Goal: Information Seeking & Learning: Find specific fact

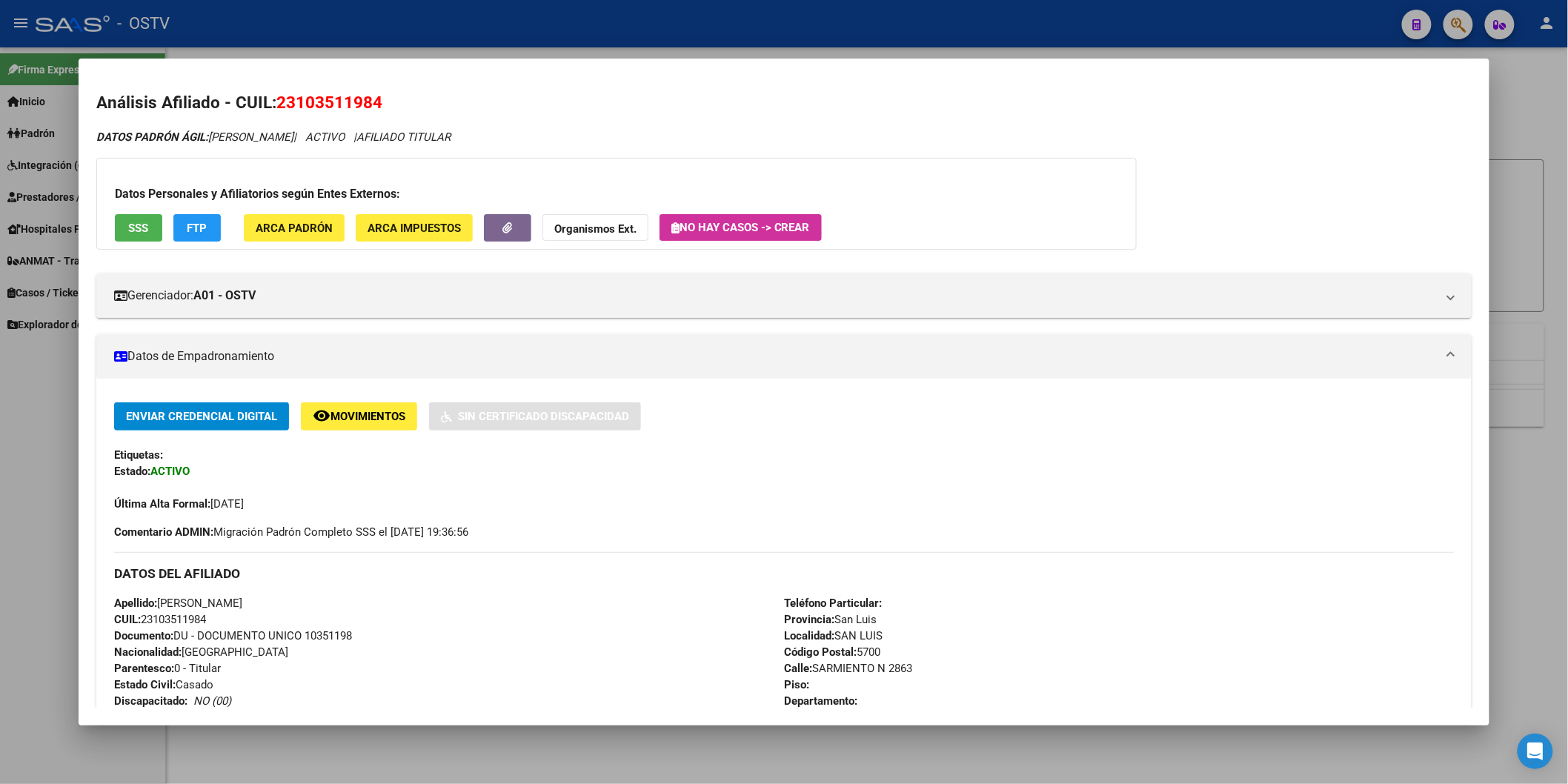
click at [387, 23] on div at bounding box center [784, 392] width 1568 height 784
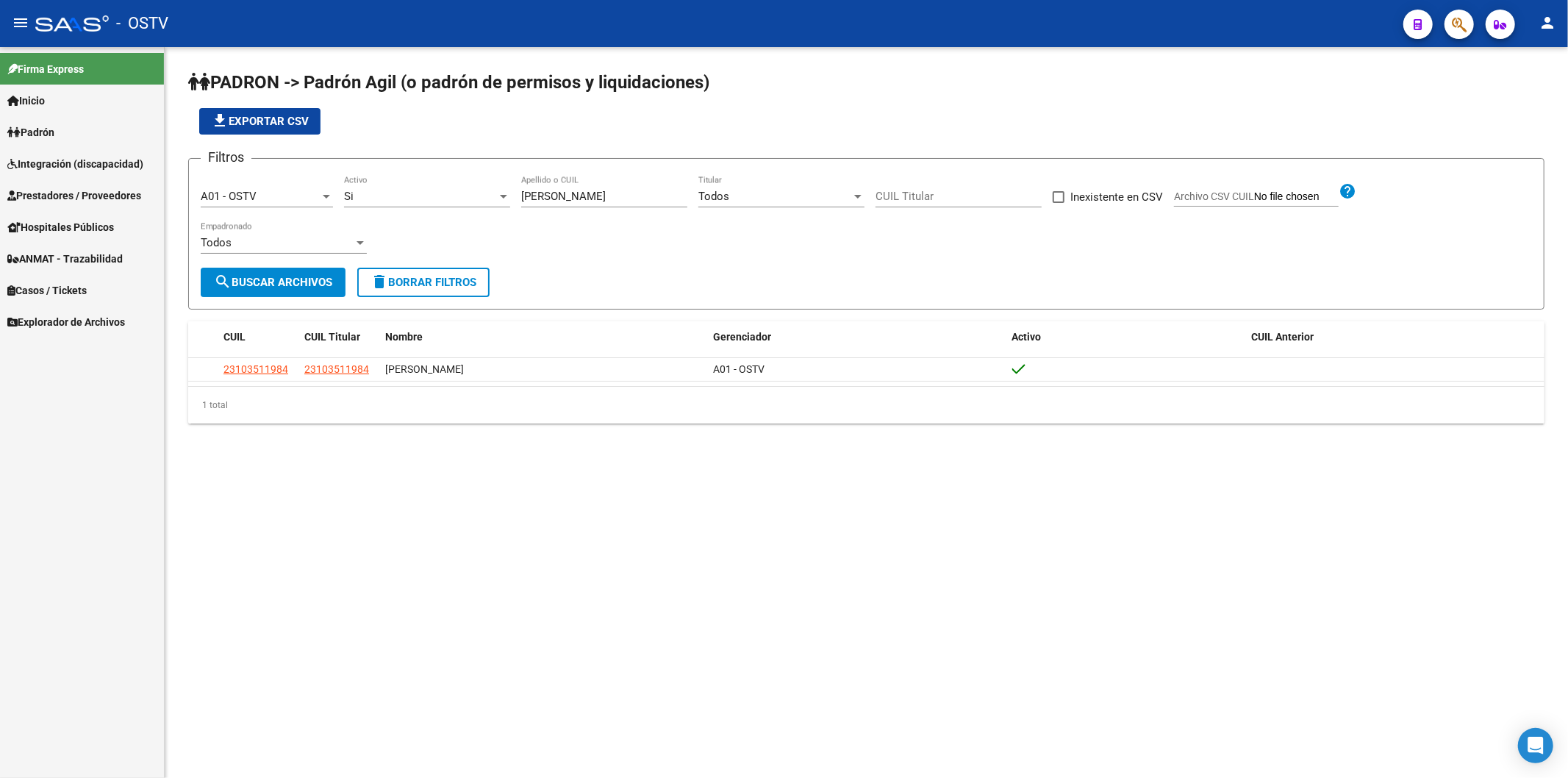
click at [487, 151] on app-list-header "PADRON -> Padrón Agil ([PERSON_NAME] de permisos y liquidaciones) file_download…" at bounding box center [867, 190] width 1356 height 239
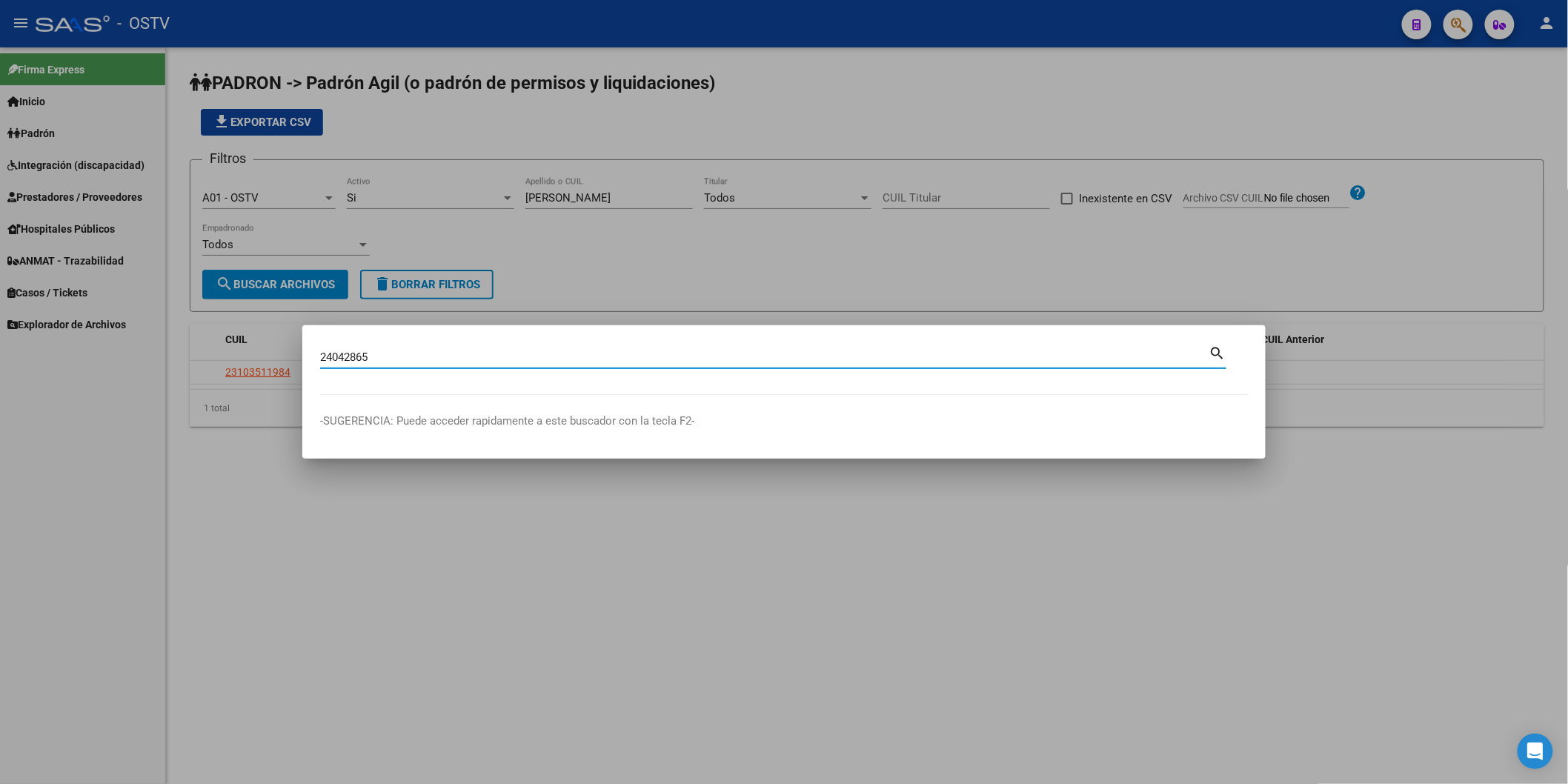
type input "24042865"
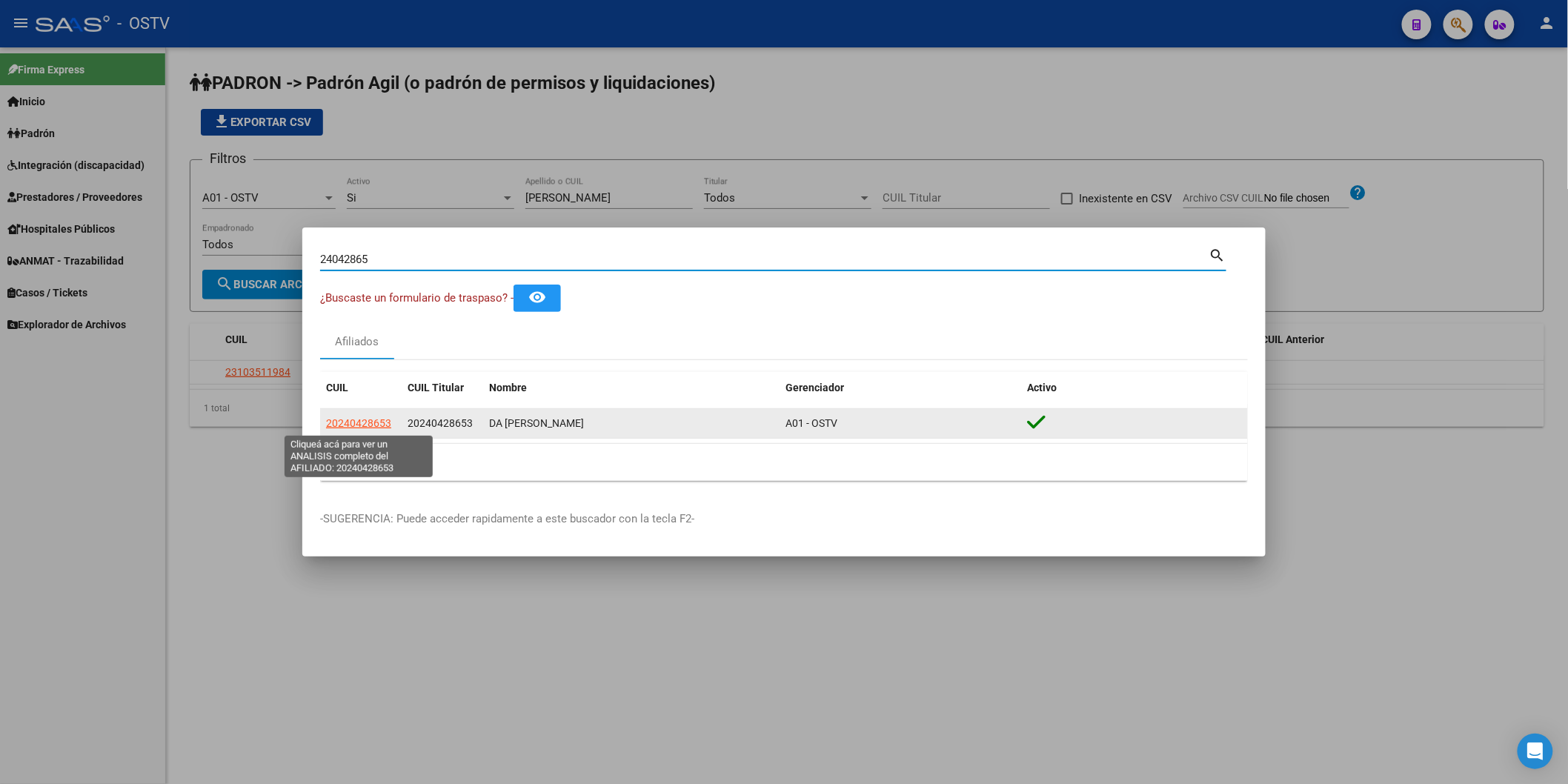
click at [349, 425] on span "20240428653" at bounding box center [358, 423] width 65 height 12
type textarea "20240428653"
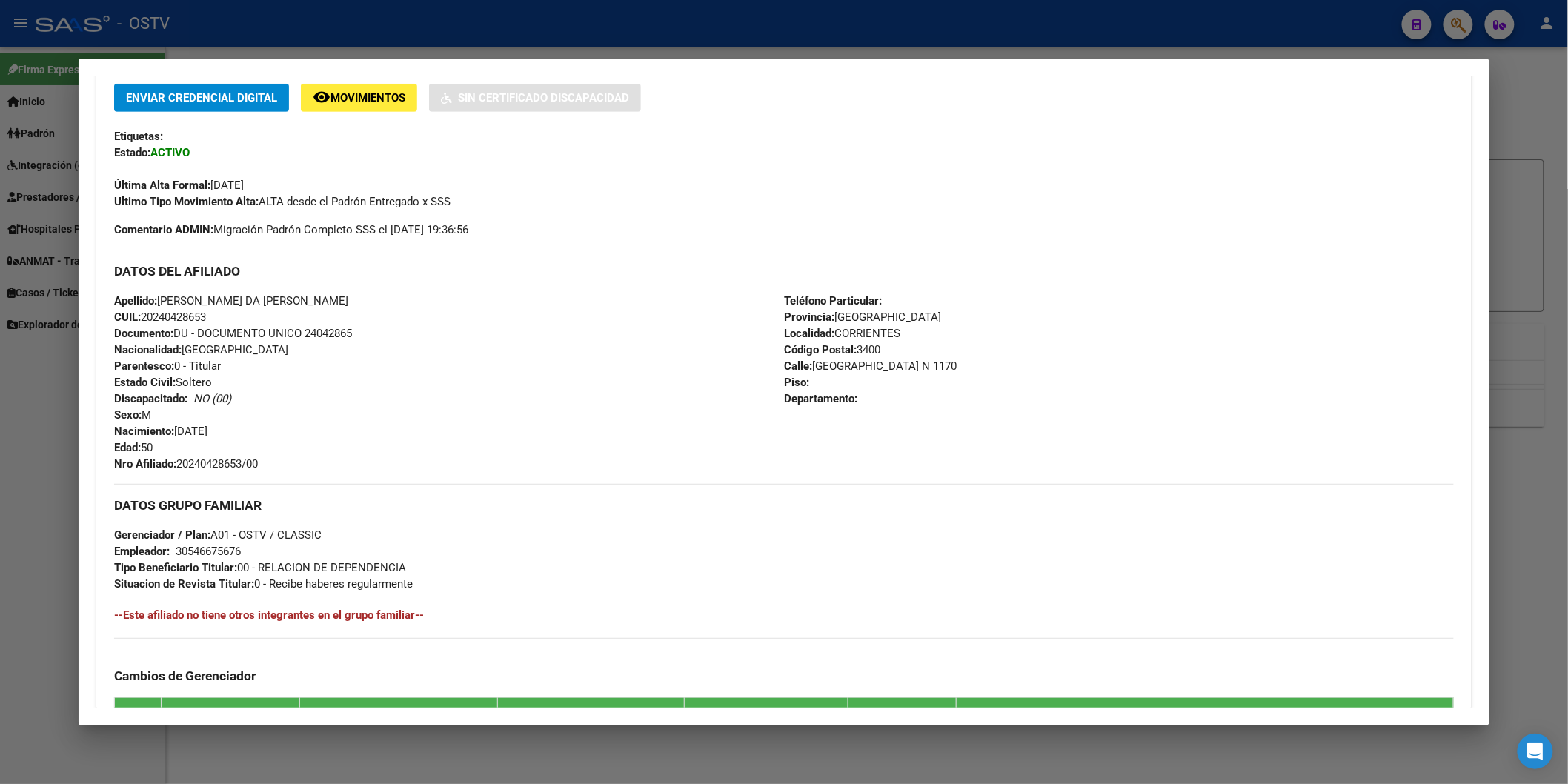
scroll to position [329, 0]
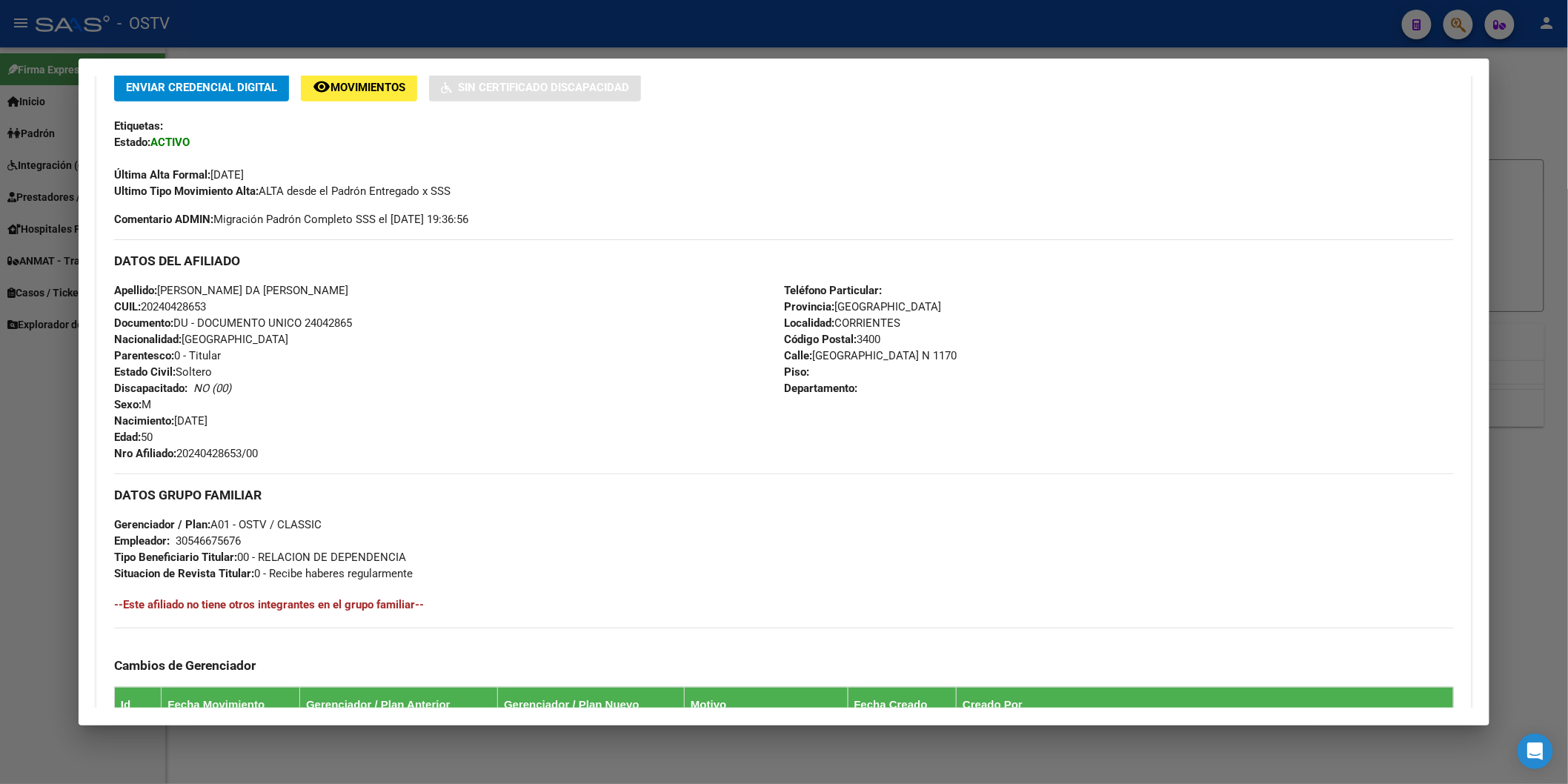
click at [324, 327] on span "Documento: DU - DOCUMENTO UNICO 24042865" at bounding box center [233, 323] width 238 height 13
copy span "24042865"
click at [215, 442] on div "Apellido: [PERSON_NAME] DA [PERSON_NAME] CUIL: 20240428653 Documento: DU - DOCU…" at bounding box center [449, 372] width 670 height 180
click at [212, 451] on span "Nro Afiliado: 20240428653/00" at bounding box center [186, 453] width 144 height 13
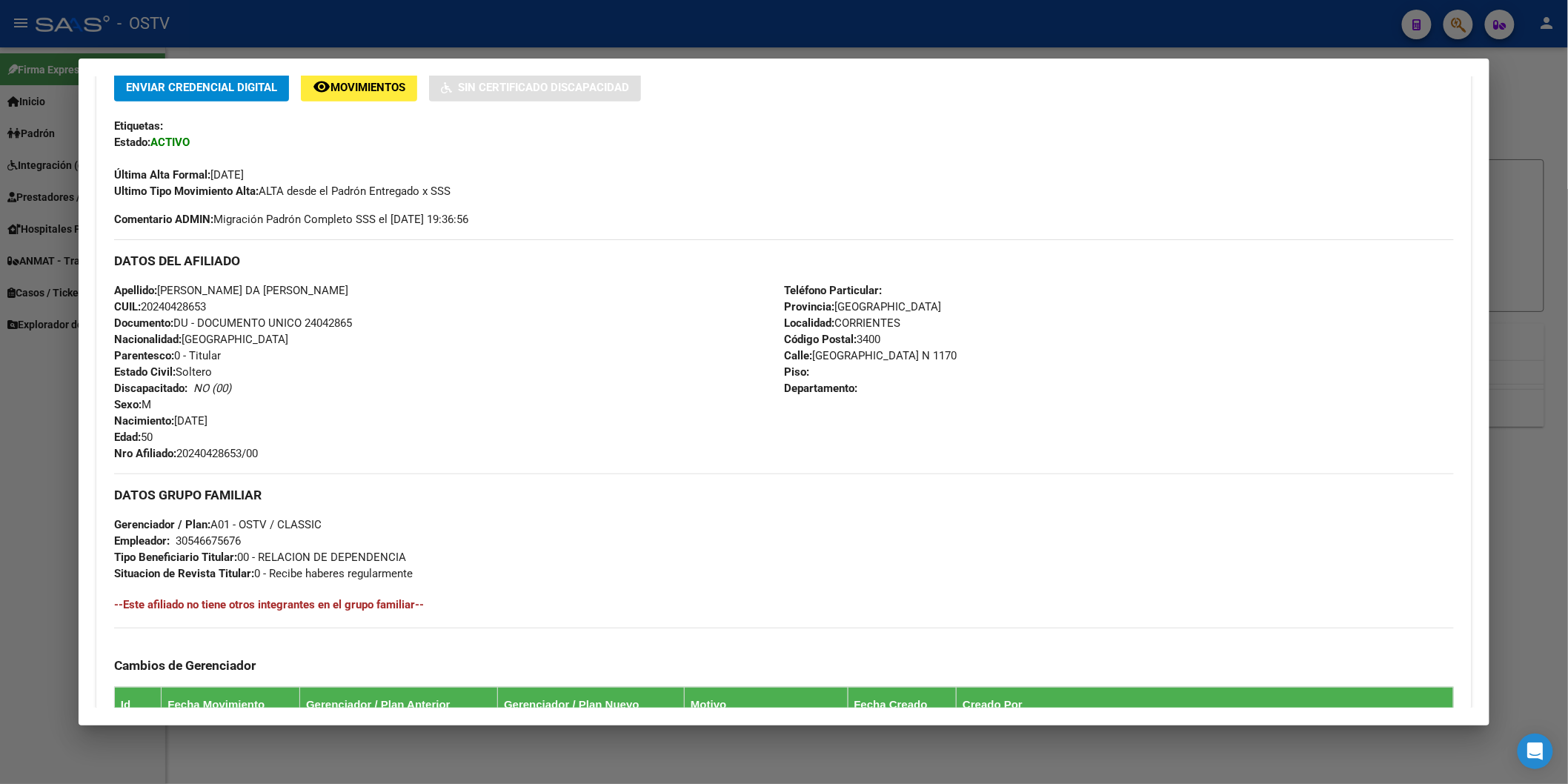
click at [212, 451] on span "Nro Afiliado: 20240428653/00" at bounding box center [186, 453] width 144 height 13
copy span "20240428653"
